Goal: Entertainment & Leisure: Browse casually

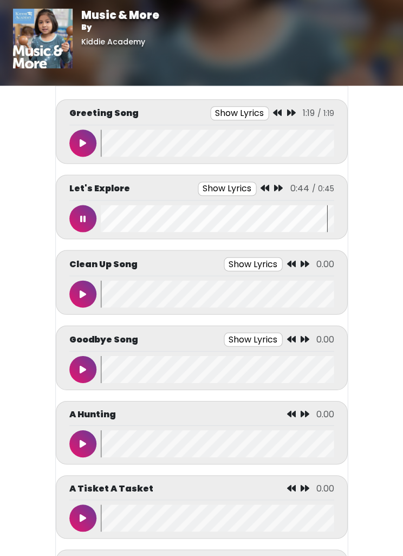
click at [82, 211] on button at bounding box center [82, 218] width 27 height 27
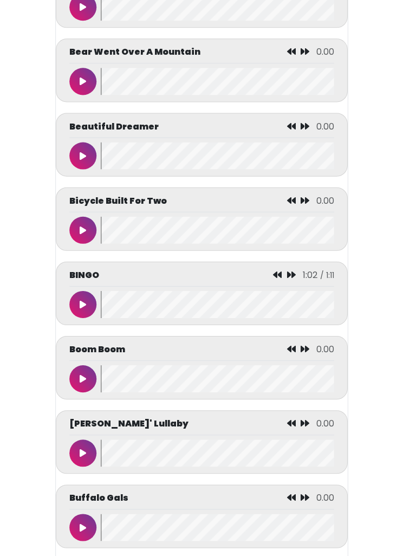
scroll to position [895, 0]
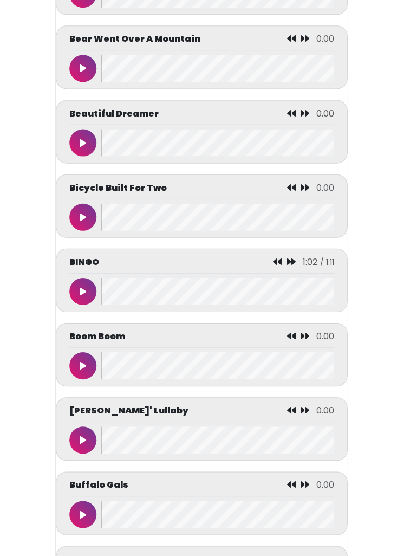
click at [87, 290] on button at bounding box center [82, 291] width 27 height 27
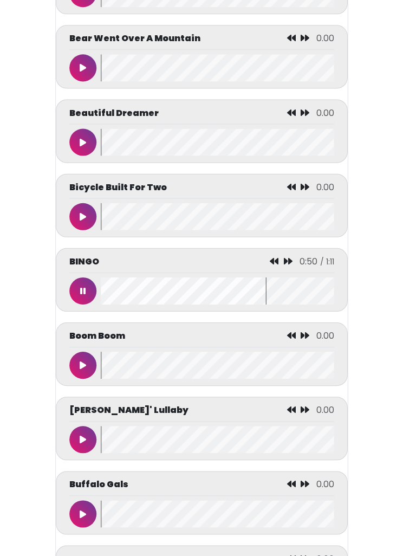
click at [87, 282] on div "BINGO 0:50" at bounding box center [201, 279] width 265 height 49
click at [89, 296] on button at bounding box center [82, 290] width 27 height 27
click at [76, 287] on button at bounding box center [82, 290] width 27 height 27
click at [85, 295] on icon at bounding box center [82, 290] width 5 height 9
click at [82, 295] on icon at bounding box center [83, 290] width 7 height 9
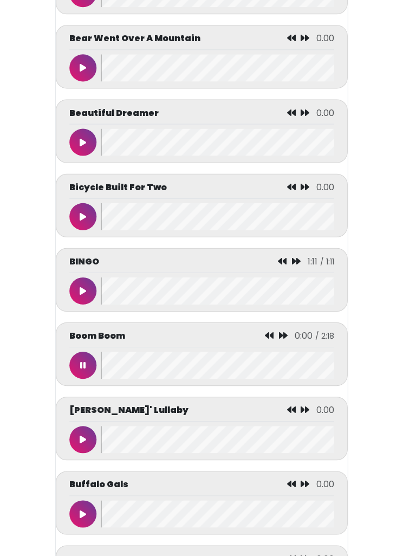
click at [81, 290] on button at bounding box center [82, 290] width 27 height 27
click at [82, 295] on icon at bounding box center [82, 290] width 5 height 9
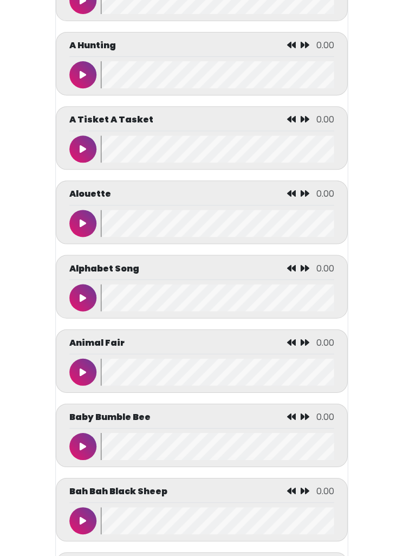
scroll to position [368, 0]
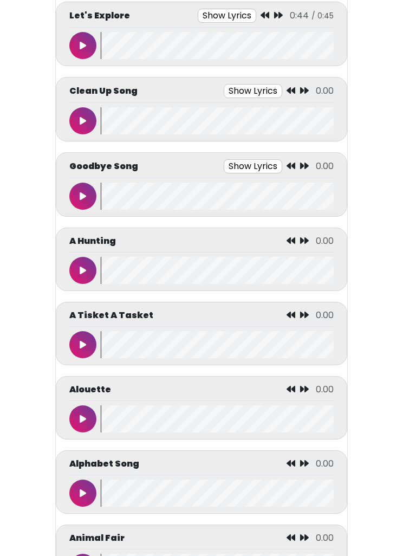
scroll to position [0, 0]
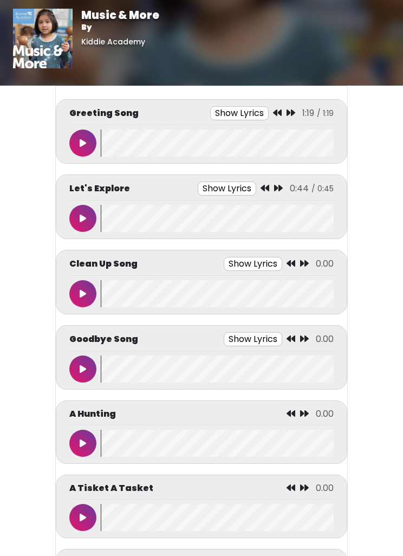
click at [80, 290] on icon at bounding box center [83, 294] width 7 height 9
click at [84, 441] on icon at bounding box center [82, 443] width 5 height 9
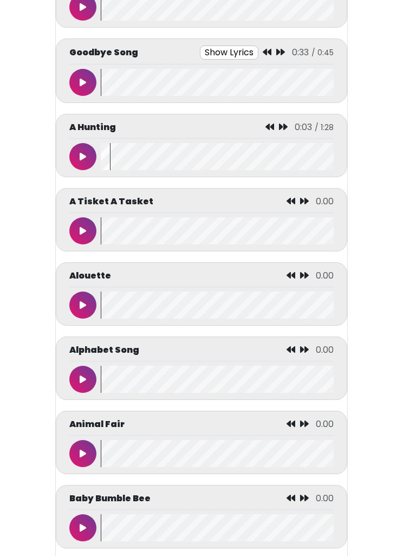
scroll to position [291, 0]
